Goal: Task Accomplishment & Management: Use online tool/utility

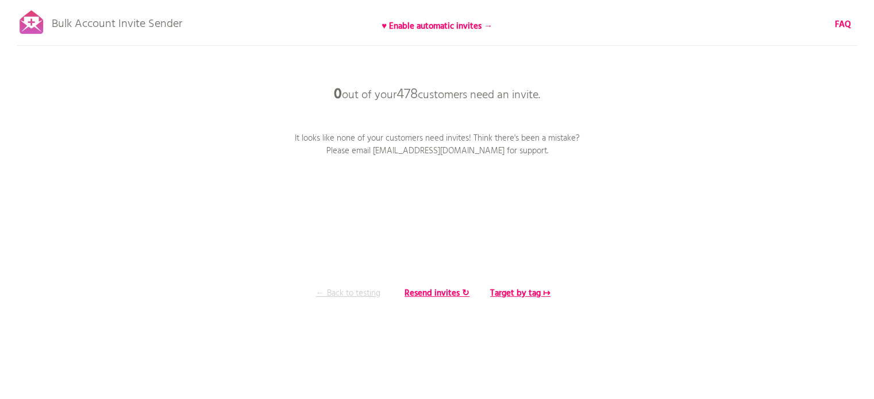
click at [364, 294] on p "← Back to testing" at bounding box center [348, 293] width 86 height 13
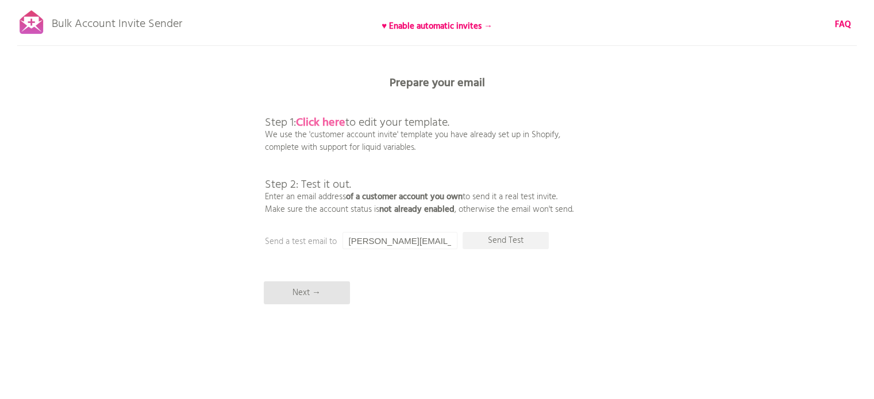
click at [336, 124] on b "Click here" at bounding box center [320, 123] width 49 height 18
click at [337, 283] on p "Next →" at bounding box center [307, 293] width 86 height 23
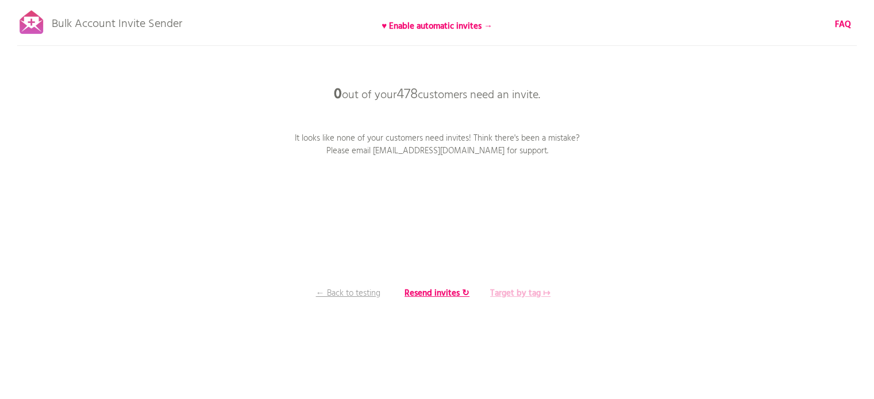
click at [517, 294] on b "Target by tag ↦" at bounding box center [520, 294] width 60 height 14
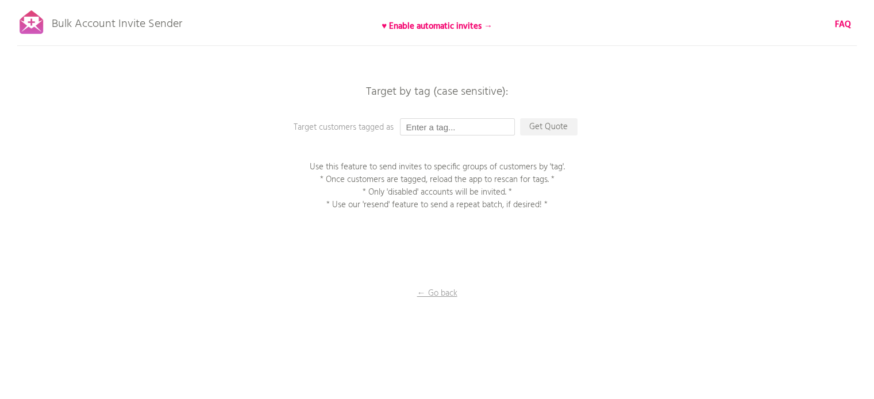
click at [475, 128] on input "text" at bounding box center [457, 126] width 115 height 17
click at [407, 123] on input "invited" at bounding box center [457, 126] width 115 height 17
type input "Invited"
click at [441, 144] on div "Bulk Account Invite Sender ♥ Enable automatic invites → FAQ Synced all customer…" at bounding box center [437, 201] width 874 height 402
click at [534, 126] on p "Get Quote" at bounding box center [548, 126] width 57 height 17
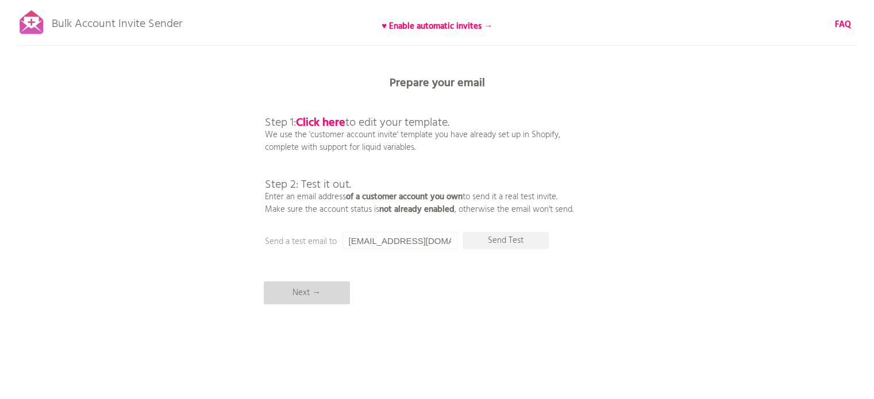
click at [326, 282] on p "Next →" at bounding box center [307, 293] width 86 height 23
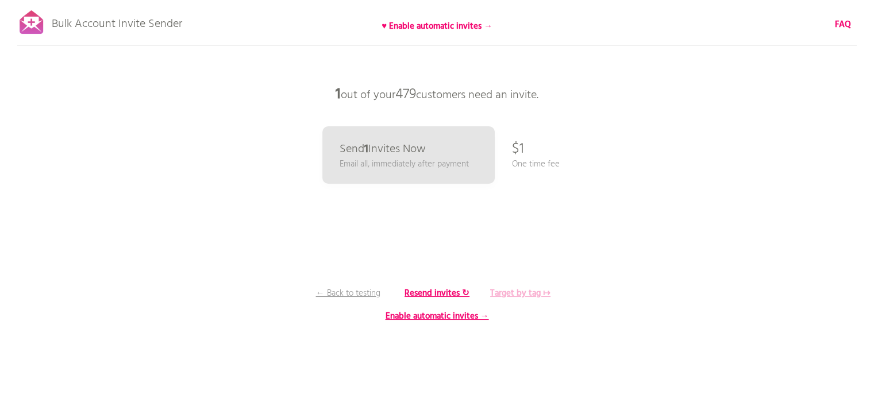
click at [522, 290] on b "Target by tag ↦" at bounding box center [520, 294] width 60 height 14
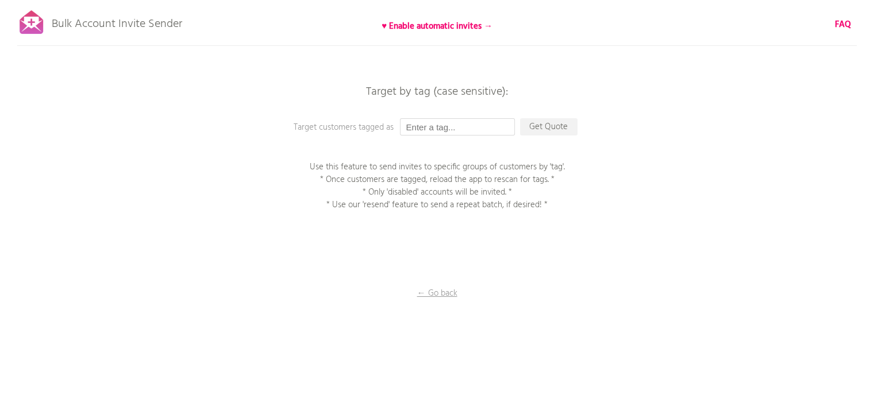
click at [469, 127] on input "text" at bounding box center [457, 126] width 115 height 17
type input "Invited"
click at [542, 128] on p "Get Quote" at bounding box center [548, 126] width 57 height 17
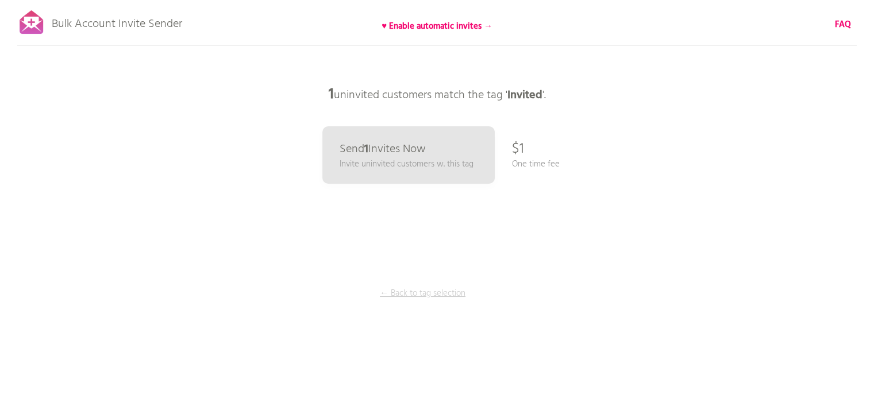
click at [451, 289] on p "← Back to tag selection" at bounding box center [423, 293] width 86 height 13
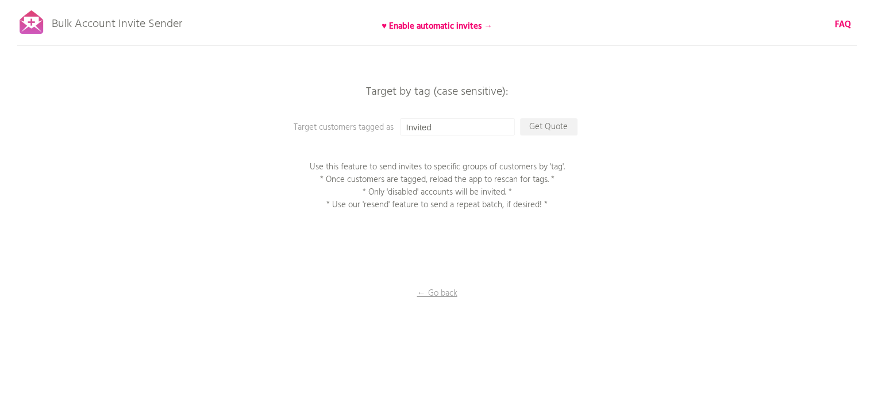
click at [434, 286] on div "Bulk Account Invite Sender ♥ Enable automatic invites → FAQ Synced all customer…" at bounding box center [437, 201] width 874 height 402
click at [443, 299] on p "← Go back" at bounding box center [437, 293] width 115 height 13
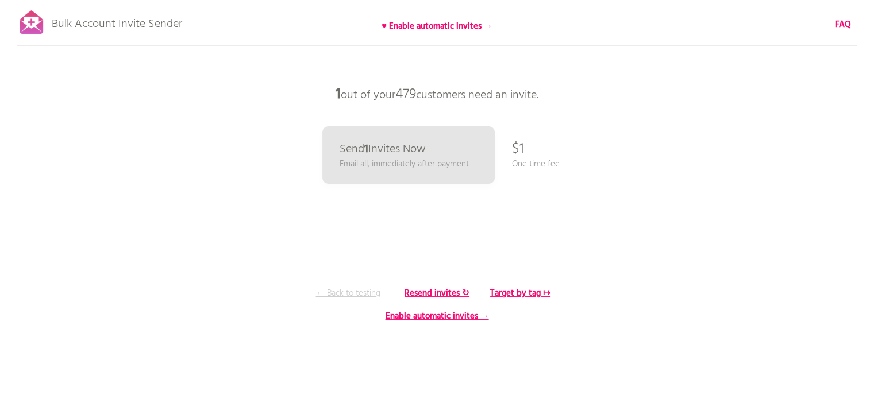
click at [369, 294] on p "← Back to testing" at bounding box center [348, 293] width 86 height 13
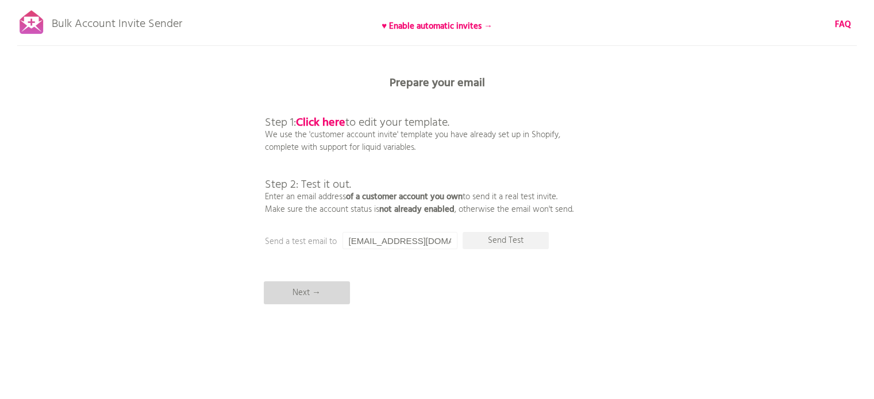
click at [319, 287] on p "Next →" at bounding box center [307, 293] width 86 height 23
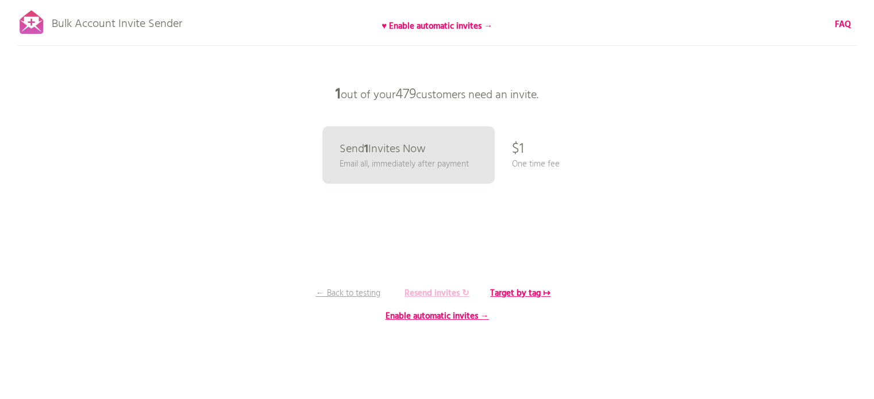
click at [451, 290] on b "Resend invites ↻" at bounding box center [437, 294] width 65 height 14
click at [455, 288] on b "Resend invites ↻" at bounding box center [437, 294] width 65 height 14
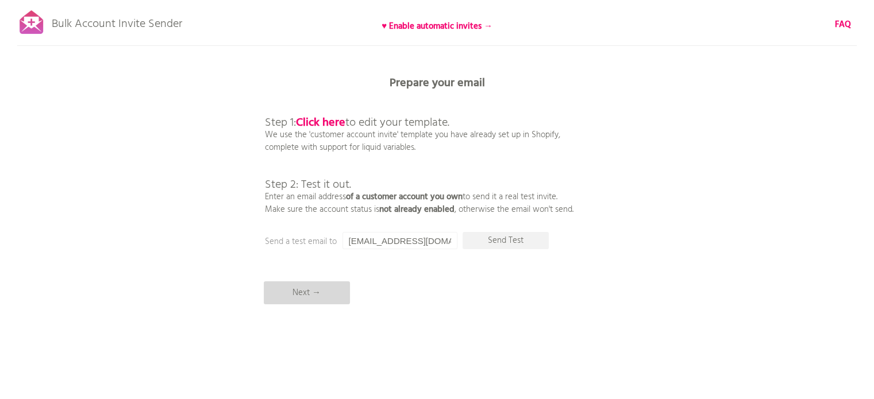
click at [310, 296] on p "Next →" at bounding box center [307, 293] width 86 height 23
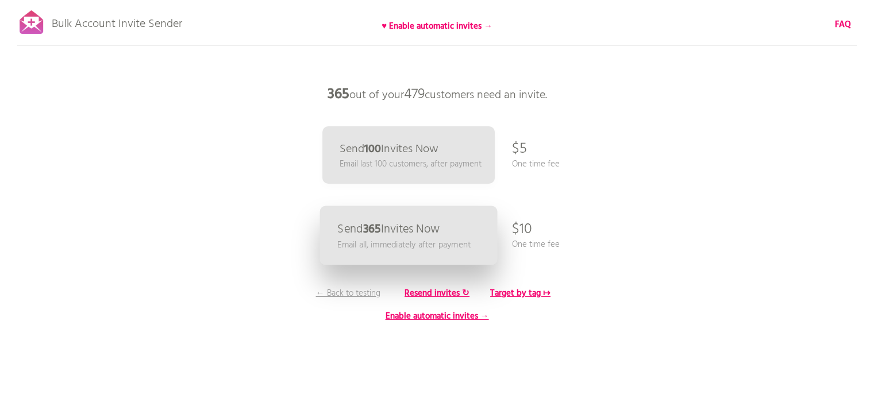
click at [460, 227] on link "Send 365 Invites Now Email all, immediately after payment" at bounding box center [408, 235] width 178 height 59
